Goal: Information Seeking & Learning: Learn about a topic

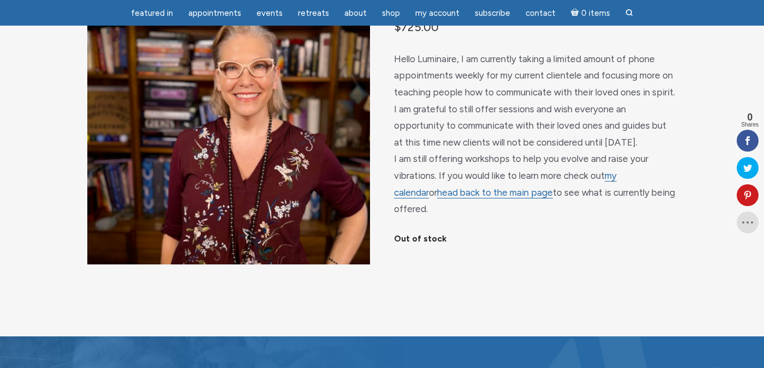
scroll to position [56, 0]
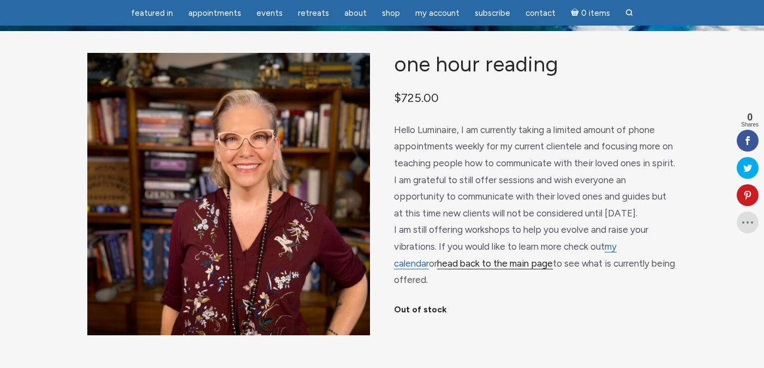
click at [454, 270] on link "head back to the main page" at bounding box center [495, 263] width 116 height 11
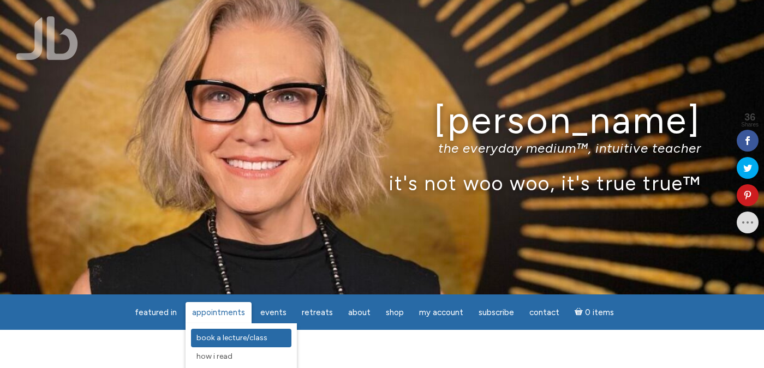
click at [212, 335] on span "Book a Lecture/Class" at bounding box center [231, 337] width 71 height 9
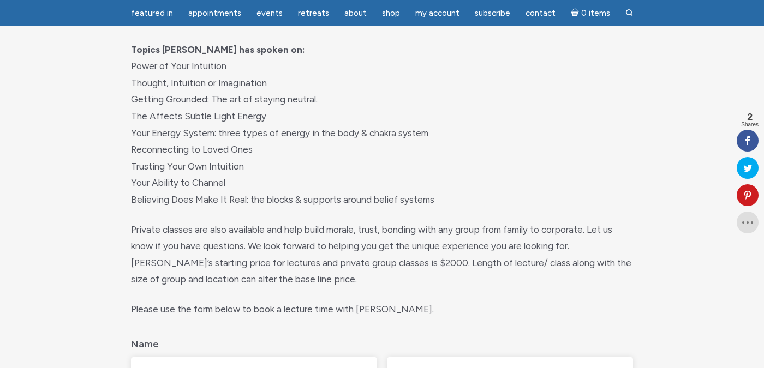
scroll to position [224, 0]
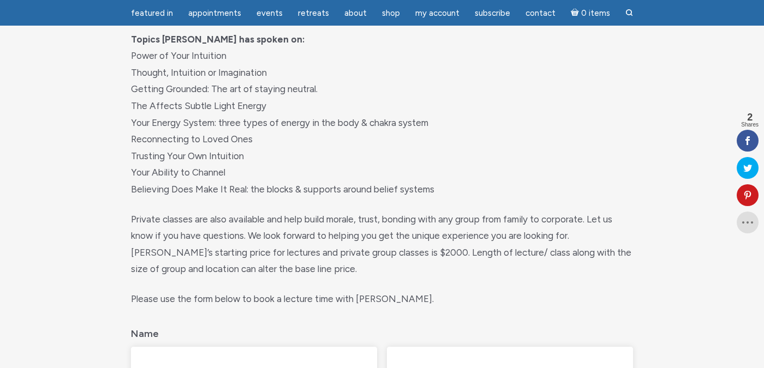
click at [186, 105] on p "Topics [PERSON_NAME] has spoken on: Power of Your Intuition Thought, Intuition …" at bounding box center [382, 114] width 502 height 167
click at [183, 127] on p "Topics [PERSON_NAME] has spoken on: Power of Your Intuition Thought, Intuition …" at bounding box center [382, 114] width 502 height 167
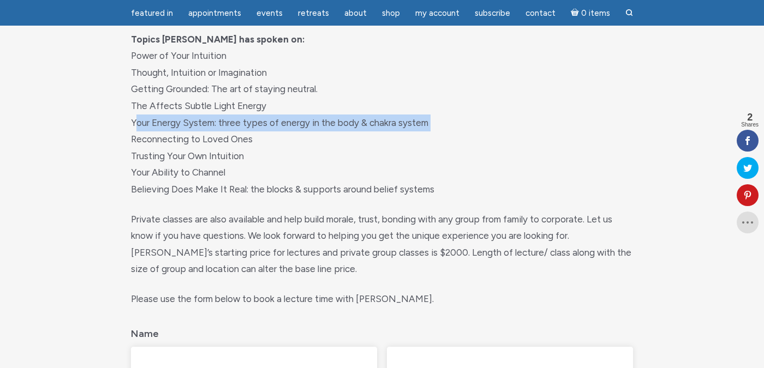
click at [183, 127] on p "Topics [PERSON_NAME] has spoken on: Power of Your Intuition Thought, Intuition …" at bounding box center [382, 114] width 502 height 167
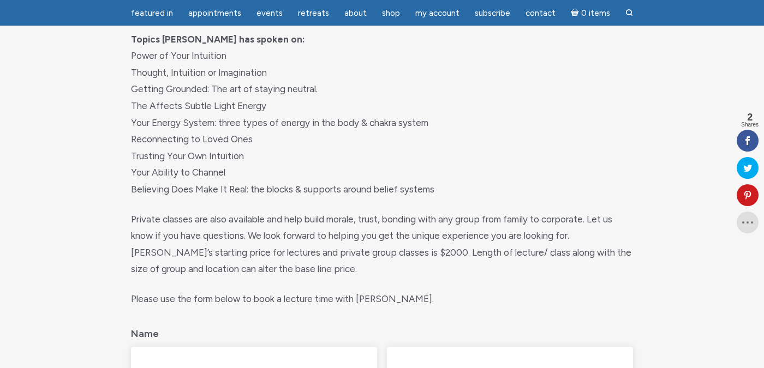
click at [172, 142] on p "Topics [PERSON_NAME] has spoken on: Power of Your Intuition Thought, Intuition …" at bounding box center [382, 114] width 502 height 167
click at [168, 154] on p "Topics [PERSON_NAME] has spoken on: Power of Your Intuition Thought, Intuition …" at bounding box center [382, 114] width 502 height 167
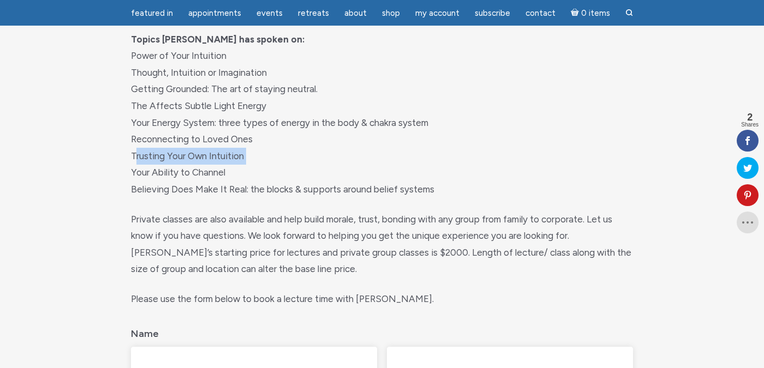
click at [168, 154] on p "Topics [PERSON_NAME] has spoken on: Power of Your Intuition Thought, Intuition …" at bounding box center [382, 114] width 502 height 167
click at [166, 171] on p "Topics [PERSON_NAME] has spoken on: Power of Your Intuition Thought, Intuition …" at bounding box center [382, 114] width 502 height 167
click at [161, 187] on p "Topics [PERSON_NAME] has spoken on: Power of Your Intuition Thought, Intuition …" at bounding box center [382, 114] width 502 height 167
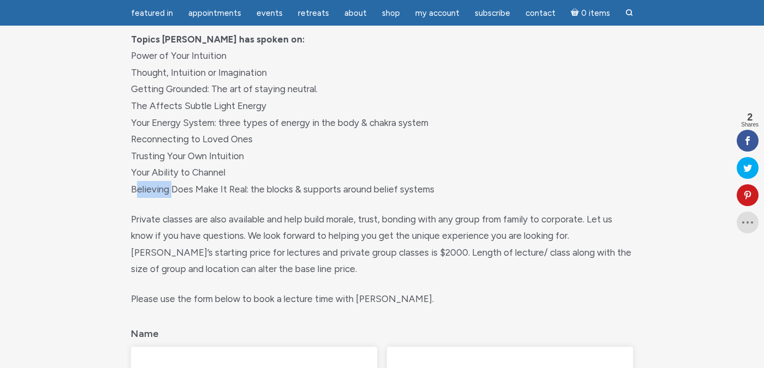
click at [161, 187] on p "Topics [PERSON_NAME] has spoken on: Power of Your Intuition Thought, Intuition …" at bounding box center [382, 114] width 502 height 167
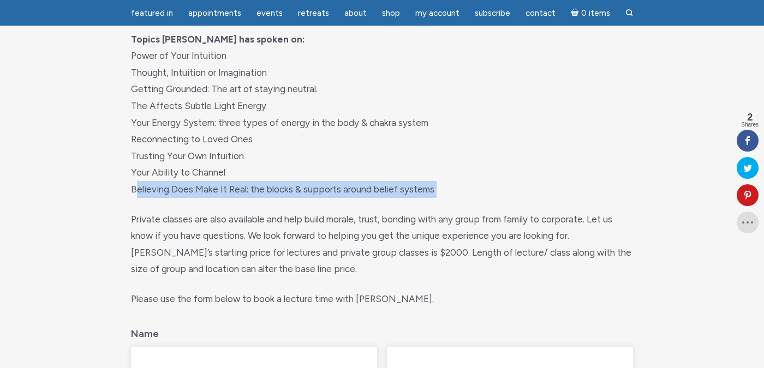
click at [161, 187] on p "Topics [PERSON_NAME] has spoken on: Power of Your Intuition Thought, Intuition …" at bounding box center [382, 114] width 502 height 167
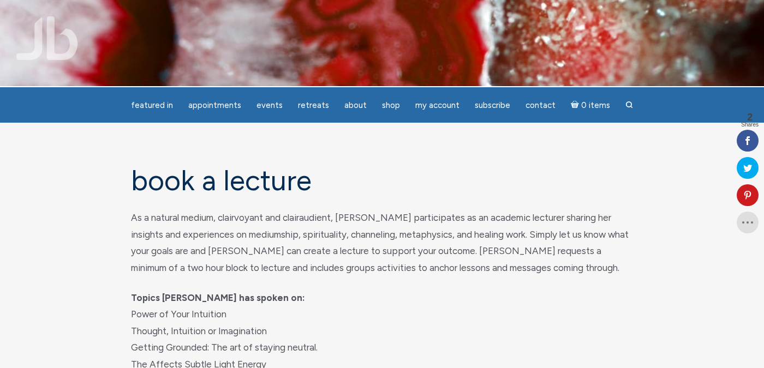
scroll to position [0, 0]
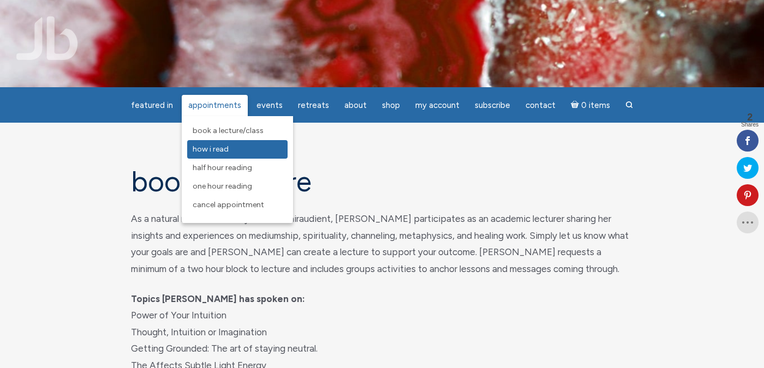
click at [217, 152] on span "How I Read" at bounding box center [211, 149] width 36 height 9
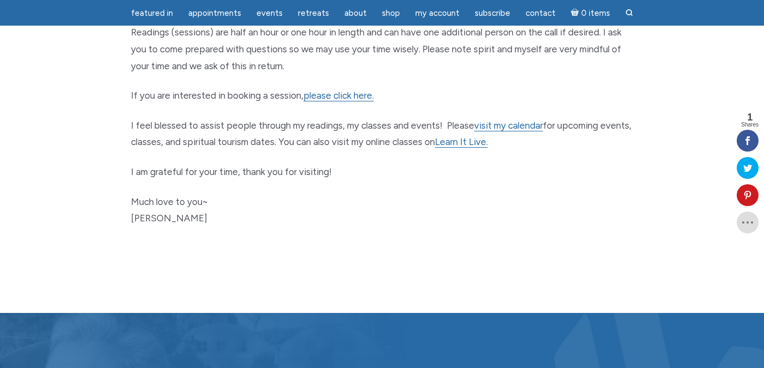
scroll to position [621, 0]
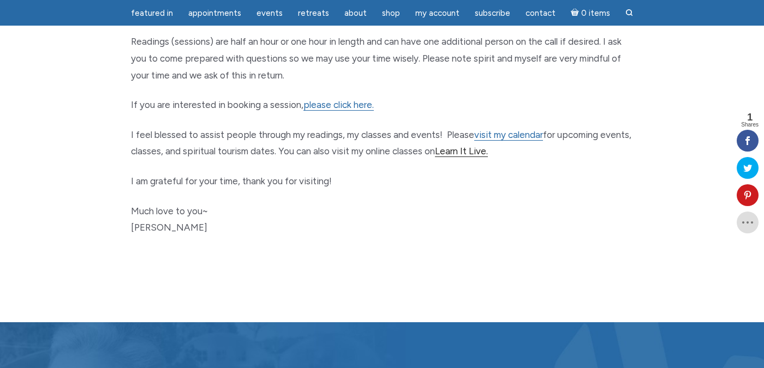
click at [488, 154] on link "Learn It Live." at bounding box center [461, 151] width 53 height 11
